Goal: Find specific page/section: Find specific page/section

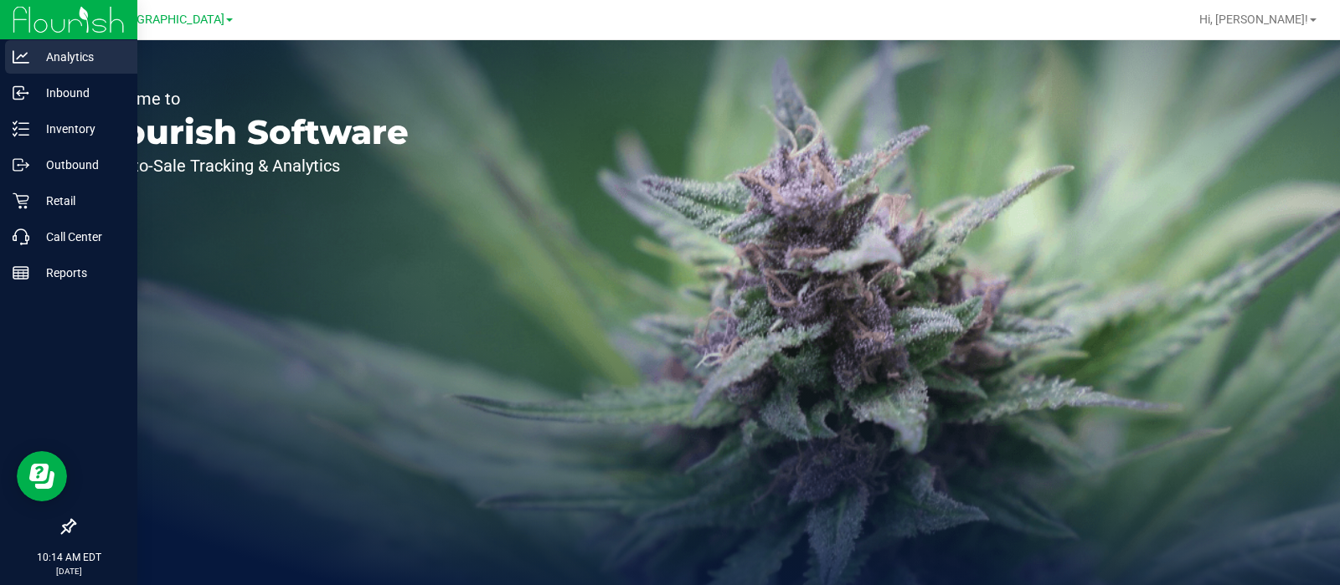
click at [46, 64] on p "Analytics" at bounding box center [79, 57] width 100 height 20
click at [54, 67] on div "Analytics" at bounding box center [71, 56] width 132 height 33
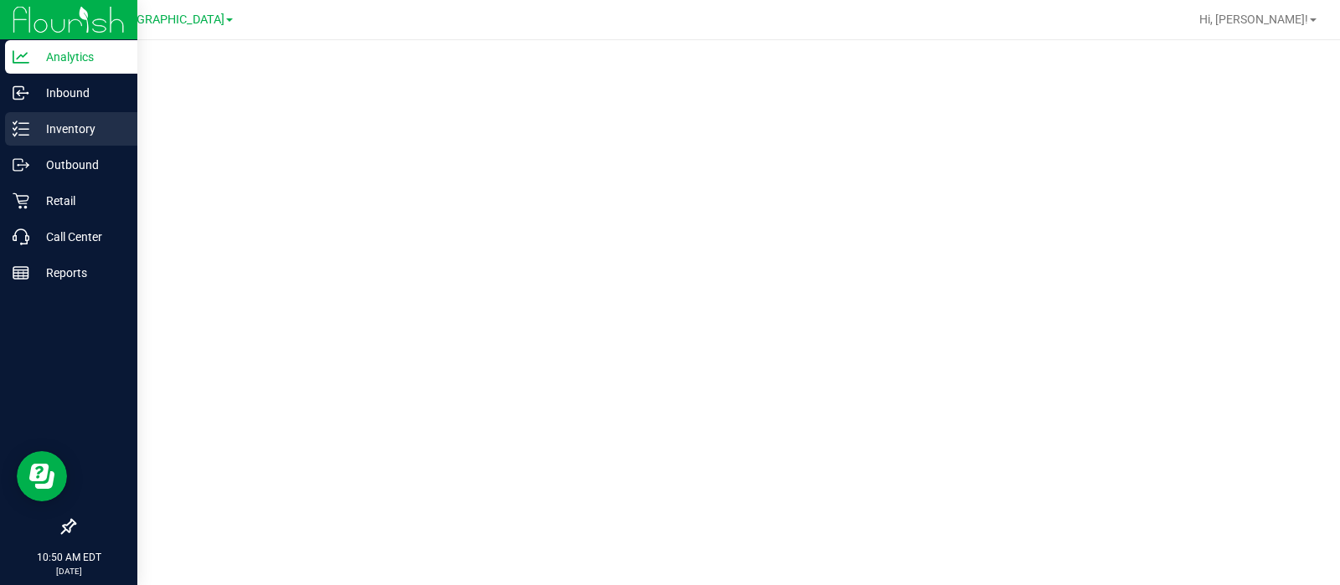
click at [51, 139] on div "Inventory" at bounding box center [71, 128] width 132 height 33
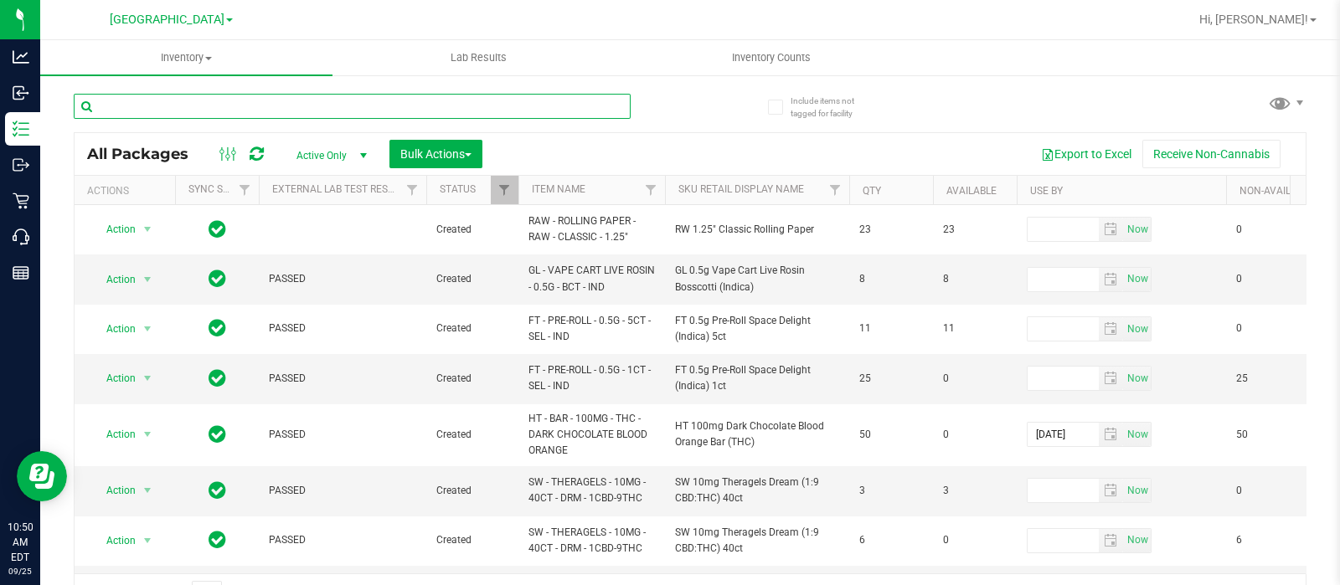
click at [322, 103] on input "text" at bounding box center [352, 106] width 557 height 25
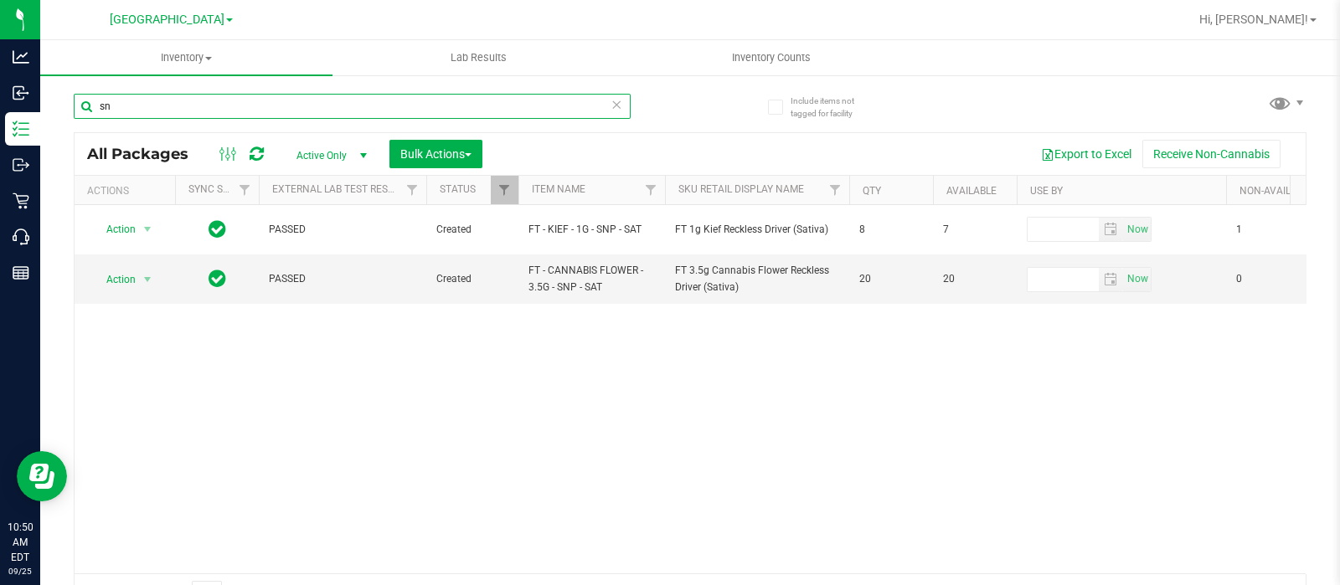
type input "s"
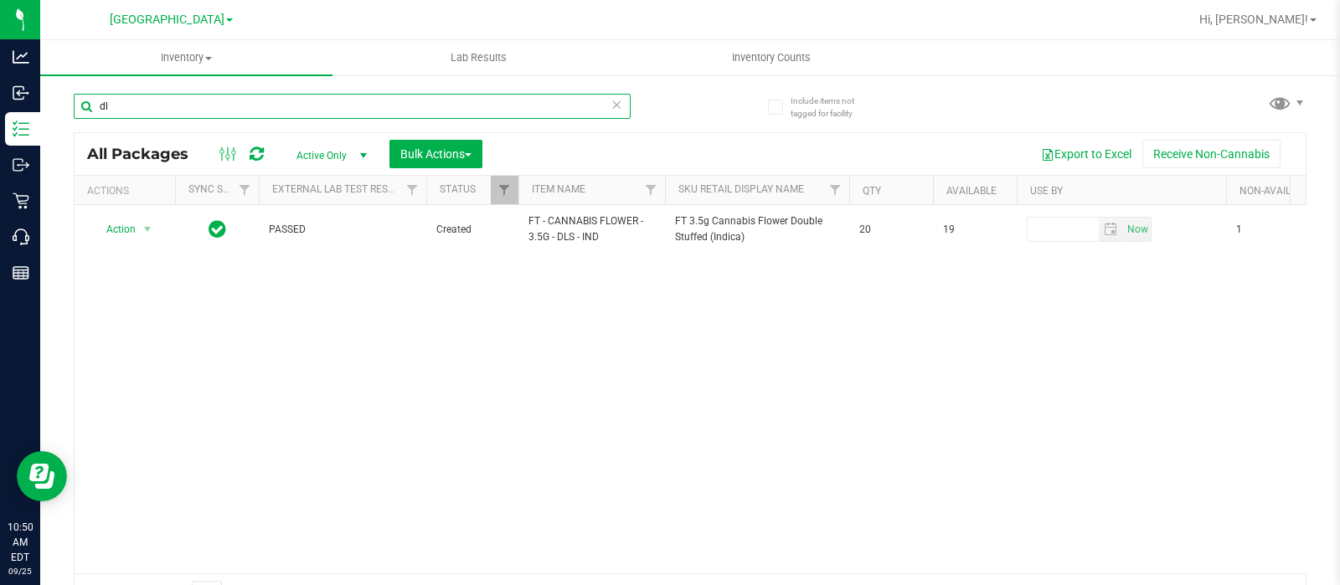
type input "d"
